Goal: Download file/media

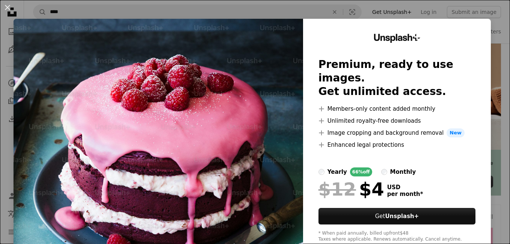
scroll to position [20, 0]
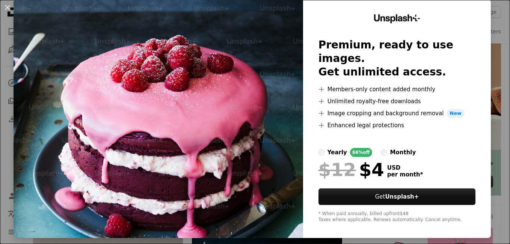
click at [490, 33] on div "An X shape Unsplash+ Premium, ready to use images. Get unlimited access. A plus…" at bounding box center [255, 122] width 510 height 244
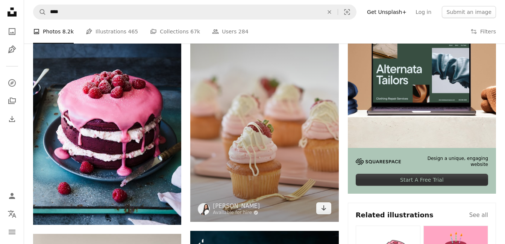
click at [266, 105] on img at bounding box center [264, 111] width 148 height 222
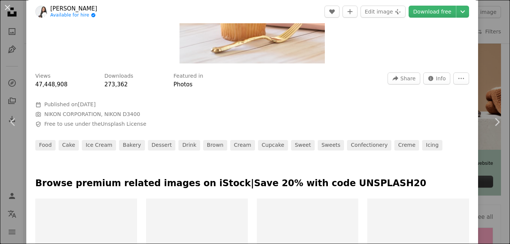
scroll to position [38, 0]
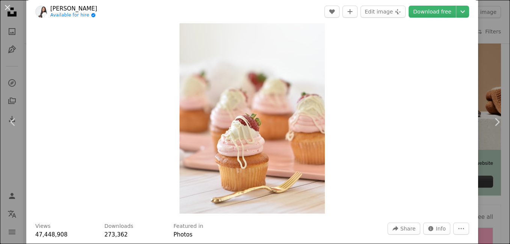
drag, startPoint x: 279, startPoint y: 114, endPoint x: 405, endPoint y: 11, distance: 162.9
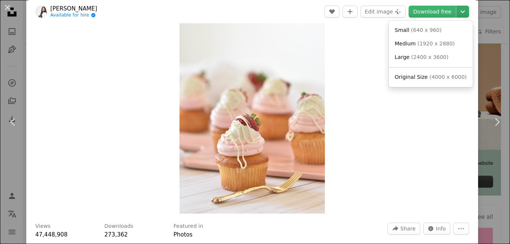
drag, startPoint x: 405, startPoint y: 11, endPoint x: 452, endPoint y: 9, distance: 47.0
click at [457, 9] on icon "Chevron down" at bounding box center [463, 11] width 12 height 9
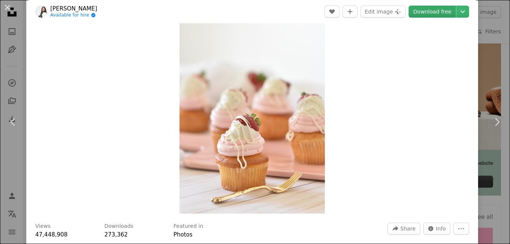
click at [414, 9] on dialog "An X shape Chevron left Chevron right [PERSON_NAME] Available for hire A checkm…" at bounding box center [255, 122] width 510 height 244
click at [422, 9] on link "Download free" at bounding box center [432, 12] width 47 height 12
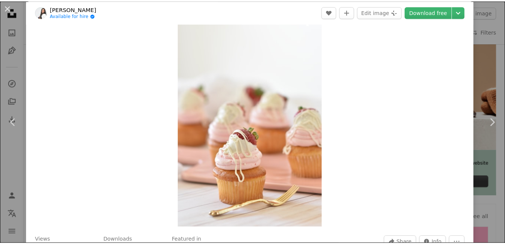
scroll to position [0, 0]
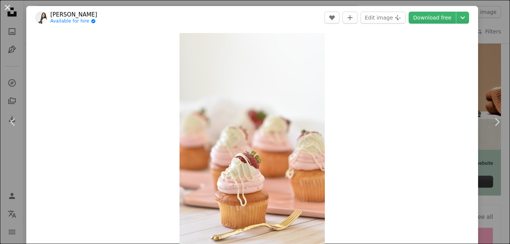
click at [8, 6] on button "An X shape" at bounding box center [7, 7] width 9 height 9
click at [8, 6] on icon "Unsplash logo Unsplash Home" at bounding box center [12, 12] width 15 height 15
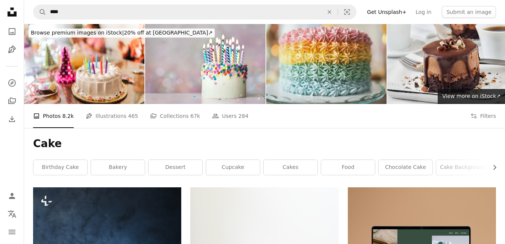
drag, startPoint x: 332, startPoint y: 46, endPoint x: 316, endPoint y: 54, distance: 17.7
click at [316, 54] on img at bounding box center [326, 64] width 120 height 80
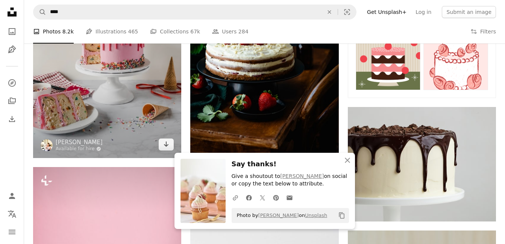
scroll to position [451, 0]
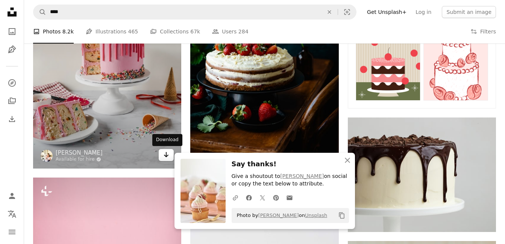
click at [163, 155] on icon "Arrow pointing down" at bounding box center [166, 154] width 6 height 9
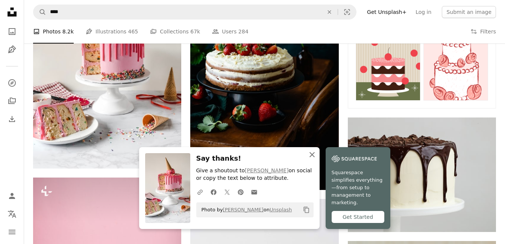
click at [310, 159] on icon "An X shape" at bounding box center [311, 154] width 9 height 9
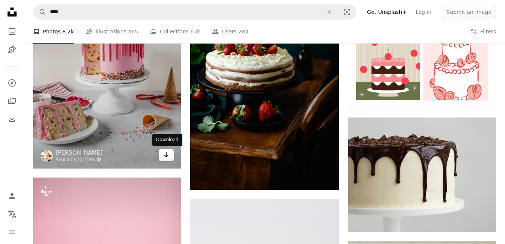
click at [168, 157] on icon "Arrow pointing down" at bounding box center [166, 154] width 6 height 9
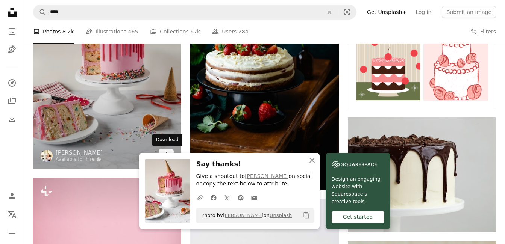
click at [161, 139] on div "Download" at bounding box center [167, 140] width 30 height 12
drag, startPoint x: 161, startPoint y: 139, endPoint x: 166, endPoint y: 142, distance: 5.4
click at [166, 142] on div "Download" at bounding box center [167, 140] width 30 height 12
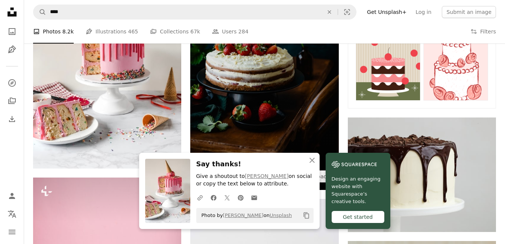
click at [218, 130] on img at bounding box center [264, 79] width 148 height 222
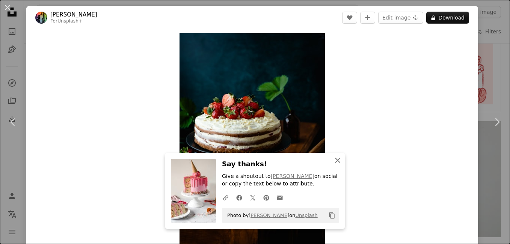
click at [337, 160] on icon "An X shape" at bounding box center [337, 160] width 9 height 9
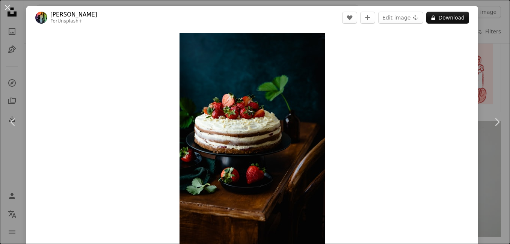
click at [11, 5] on button "An X shape" at bounding box center [7, 7] width 9 height 9
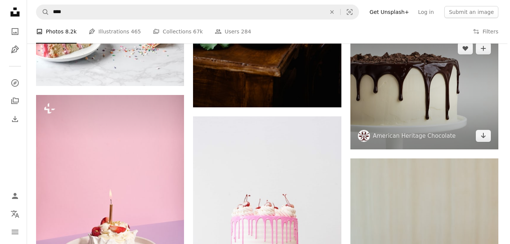
scroll to position [488, 0]
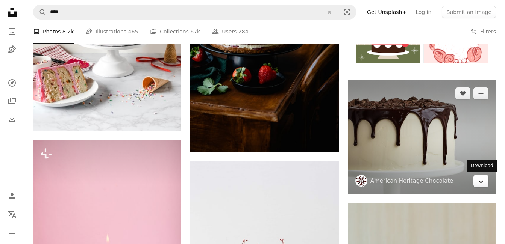
click at [482, 179] on icon "Arrow pointing down" at bounding box center [481, 180] width 6 height 9
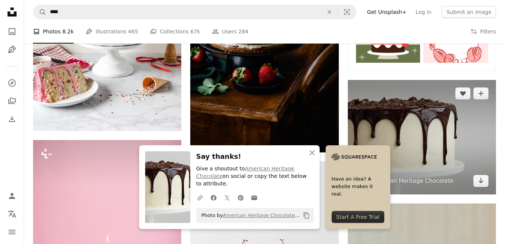
click at [403, 132] on img at bounding box center [422, 137] width 148 height 115
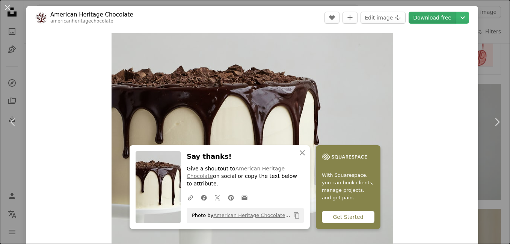
click at [428, 12] on link "Download free" at bounding box center [432, 18] width 47 height 12
click at [300, 157] on icon "An X shape" at bounding box center [302, 152] width 9 height 9
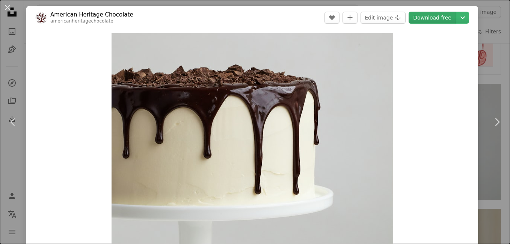
click at [423, 13] on link "Download free" at bounding box center [432, 18] width 47 height 12
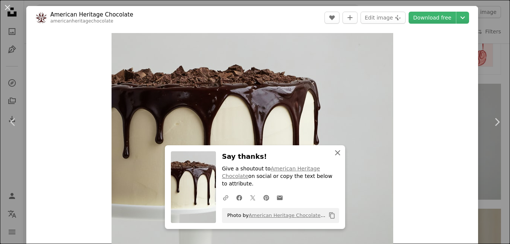
click at [338, 157] on icon "An X shape" at bounding box center [337, 152] width 9 height 9
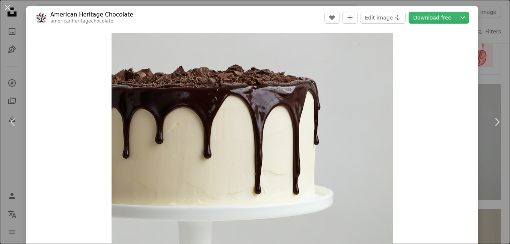
click at [338, 160] on icon "An X shape" at bounding box center [337, 160] width 9 height 9
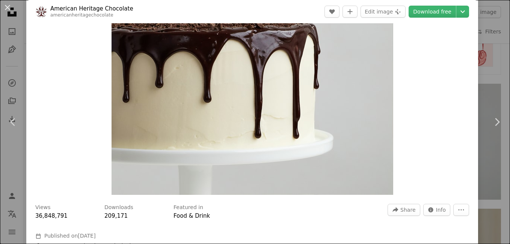
scroll to position [113, 0]
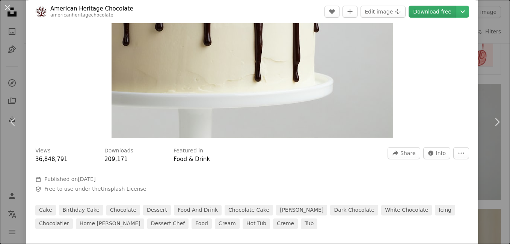
click at [434, 8] on link "Download free" at bounding box center [432, 12] width 47 height 12
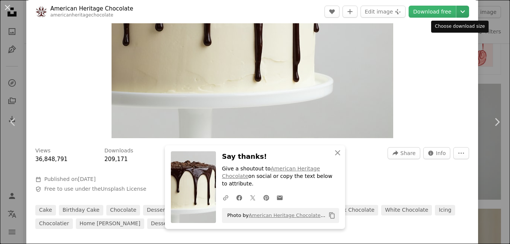
click at [461, 11] on icon "Choose download size" at bounding box center [463, 12] width 5 height 3
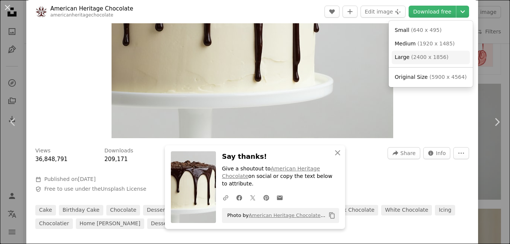
click at [419, 54] on span "( 2400 x 1856 )" at bounding box center [429, 57] width 37 height 6
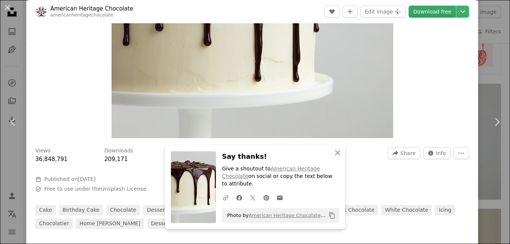
click at [426, 8] on link "Download free" at bounding box center [432, 12] width 47 height 12
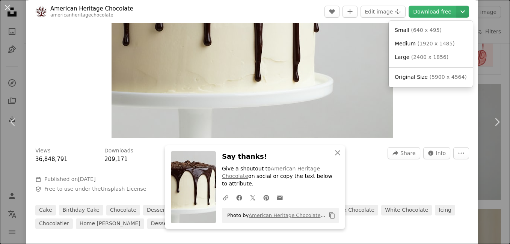
click at [457, 9] on icon "Chevron down" at bounding box center [463, 11] width 12 height 9
click at [429, 76] on span "( 5900 x 4564 )" at bounding box center [447, 77] width 37 height 6
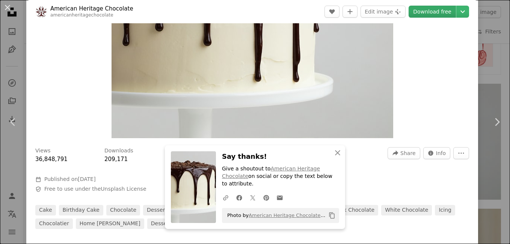
click at [422, 11] on link "Download free" at bounding box center [432, 12] width 47 height 12
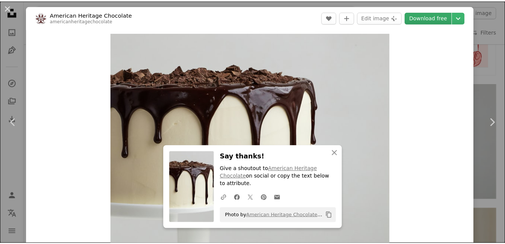
scroll to position [0, 0]
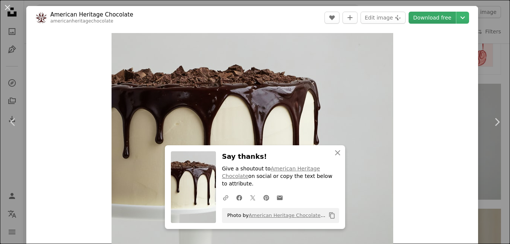
click at [424, 18] on link "Download free" at bounding box center [432, 18] width 47 height 12
click at [330, 159] on button "An X shape Close" at bounding box center [337, 152] width 15 height 15
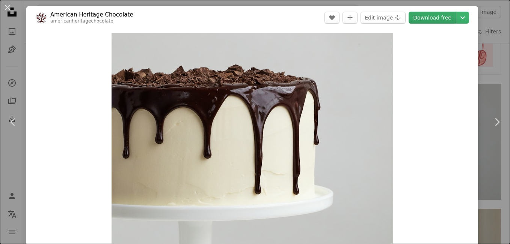
click at [423, 14] on link "Download free" at bounding box center [432, 18] width 47 height 12
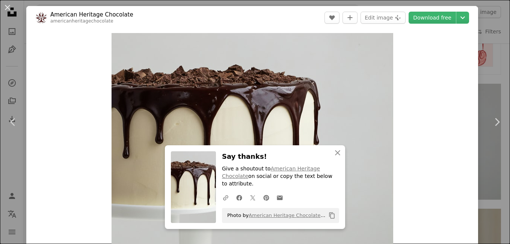
click at [488, 53] on div "An X shape Chevron left Chevron right An X shape Close Say thanks! Give a shout…" at bounding box center [255, 122] width 510 height 244
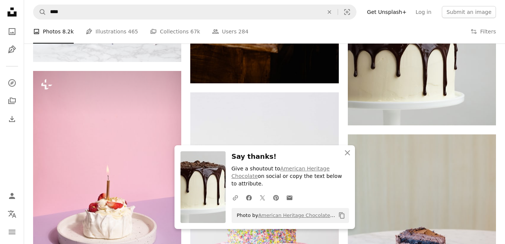
scroll to position [639, 0]
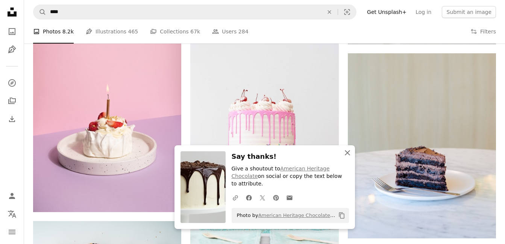
click at [345, 157] on icon "An X shape" at bounding box center [347, 152] width 9 height 9
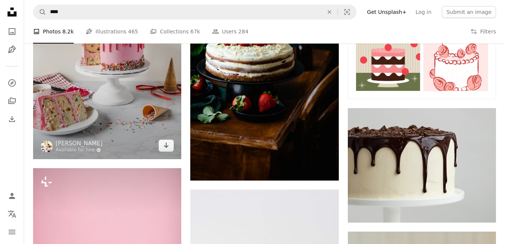
scroll to position [482, 0]
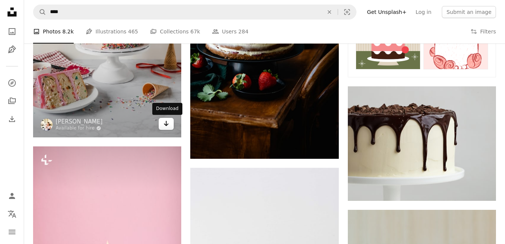
click at [165, 126] on icon "Arrow pointing down" at bounding box center [166, 123] width 6 height 9
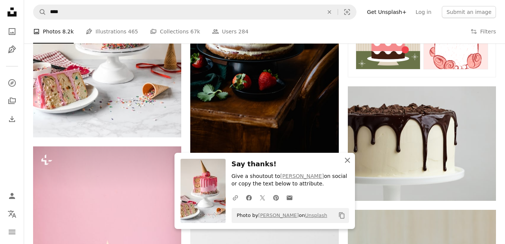
click at [346, 160] on icon "An X shape" at bounding box center [347, 160] width 9 height 9
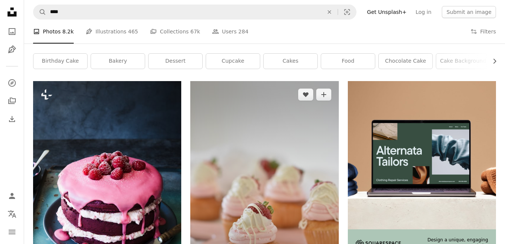
scroll to position [0, 0]
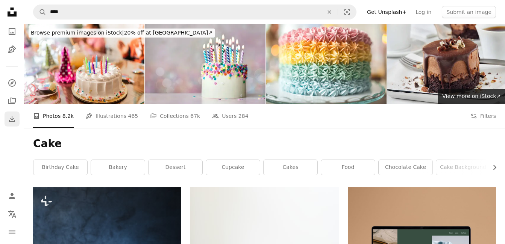
click at [16, 118] on icon "Download" at bounding box center [12, 119] width 9 height 9
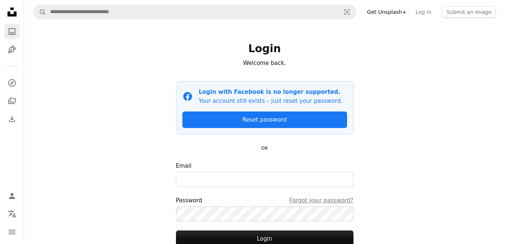
click at [12, 34] on icon "Photos" at bounding box center [12, 31] width 7 height 7
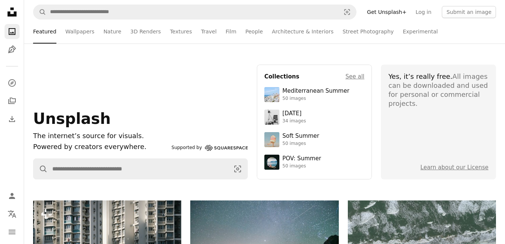
click at [10, 8] on icon "Unsplash logo Unsplash Home" at bounding box center [12, 12] width 15 height 15
click at [15, 11] on icon "Unsplash logo Unsplash Home" at bounding box center [12, 12] width 15 height 15
click at [15, 33] on icon "A photo" at bounding box center [12, 31] width 9 height 9
click at [11, 51] on icon "Pen Tool" at bounding box center [12, 49] width 9 height 9
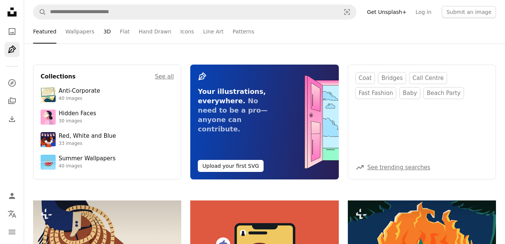
click at [103, 31] on link "3D" at bounding box center [107, 32] width 8 height 24
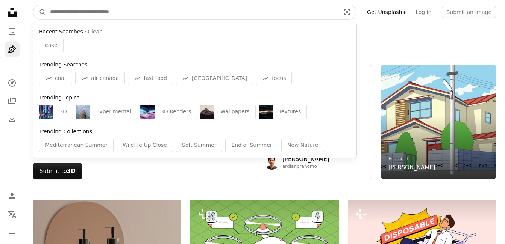
click at [97, 10] on input "Find visuals sitewide" at bounding box center [192, 12] width 292 height 14
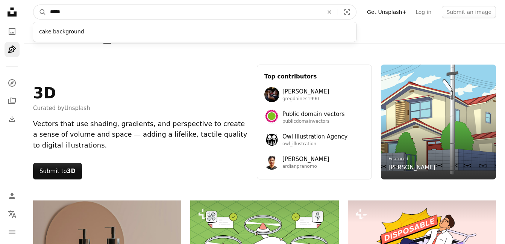
type input "*****"
click at [33, 5] on button "A magnifying glass" at bounding box center [39, 12] width 13 height 14
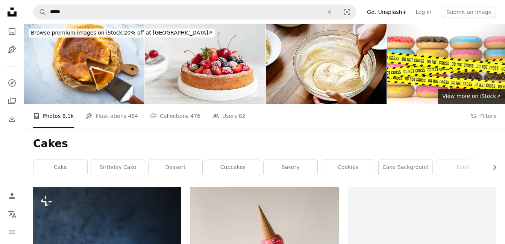
scroll to position [188, 0]
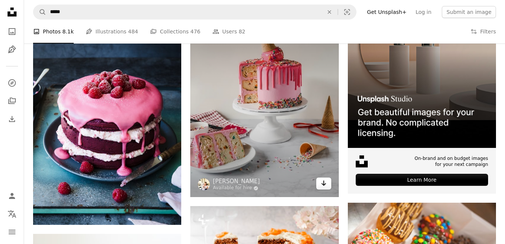
click at [320, 186] on link "Arrow pointing down" at bounding box center [323, 184] width 15 height 12
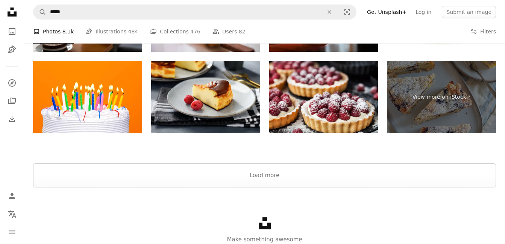
scroll to position [1735, 0]
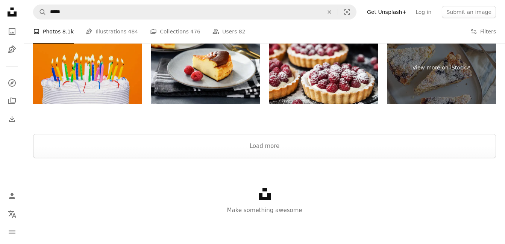
click at [129, 91] on img at bounding box center [87, 68] width 109 height 73
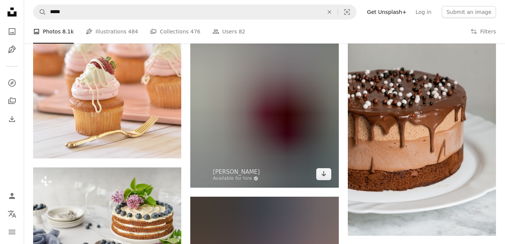
scroll to position [532, 0]
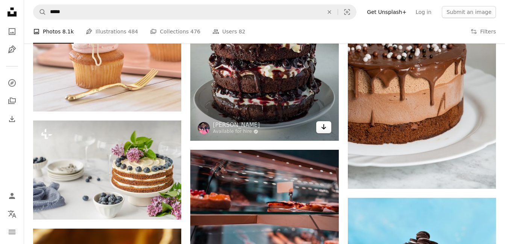
click at [328, 127] on link "Arrow pointing down" at bounding box center [323, 127] width 15 height 12
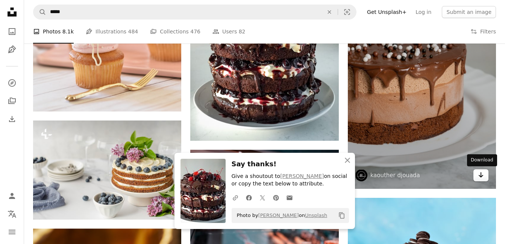
click at [484, 177] on link "Arrow pointing down" at bounding box center [480, 175] width 15 height 12
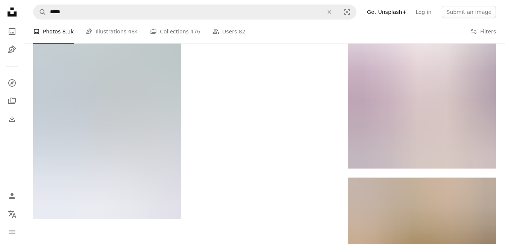
scroll to position [1359, 0]
